Goal: Information Seeking & Learning: Learn about a topic

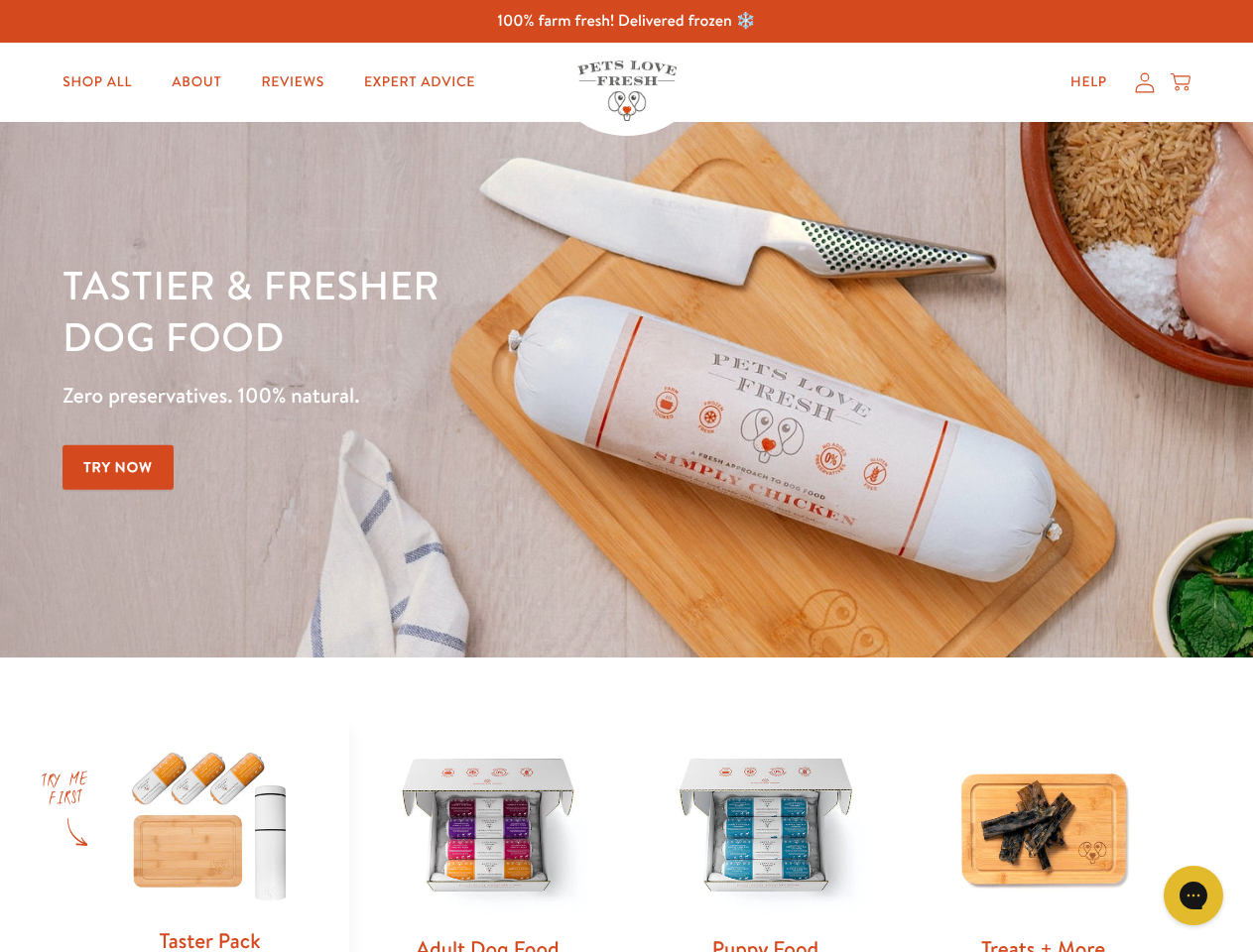
click at [626, 476] on div "Tastier & fresher dog food Zero preservatives. 100% natural. Try Now" at bounding box center [439, 390] width 751 height 262
click at [1193, 895] on icon "Gorgias live chat" at bounding box center [1192, 895] width 19 height 19
